Goal: Information Seeking & Learning: Check status

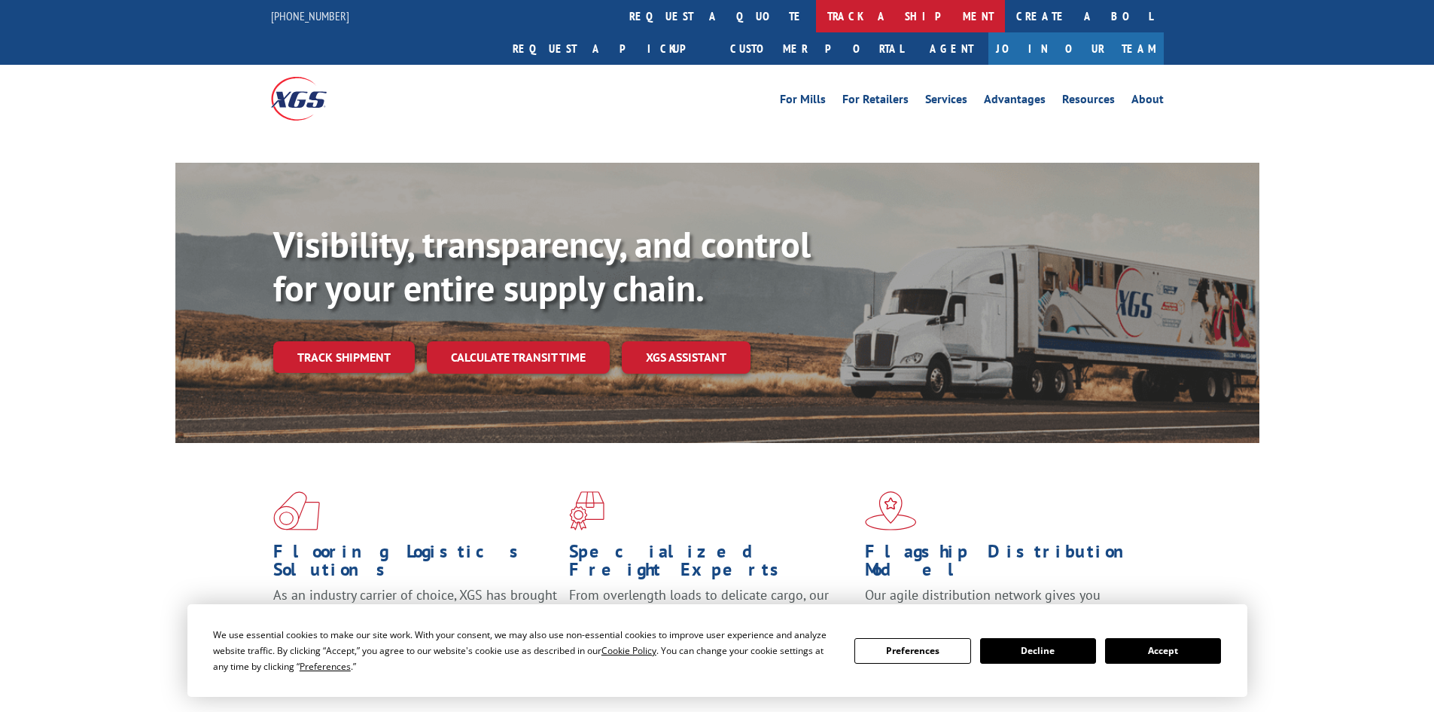
click at [816, 14] on link "track a shipment" at bounding box center [910, 16] width 189 height 32
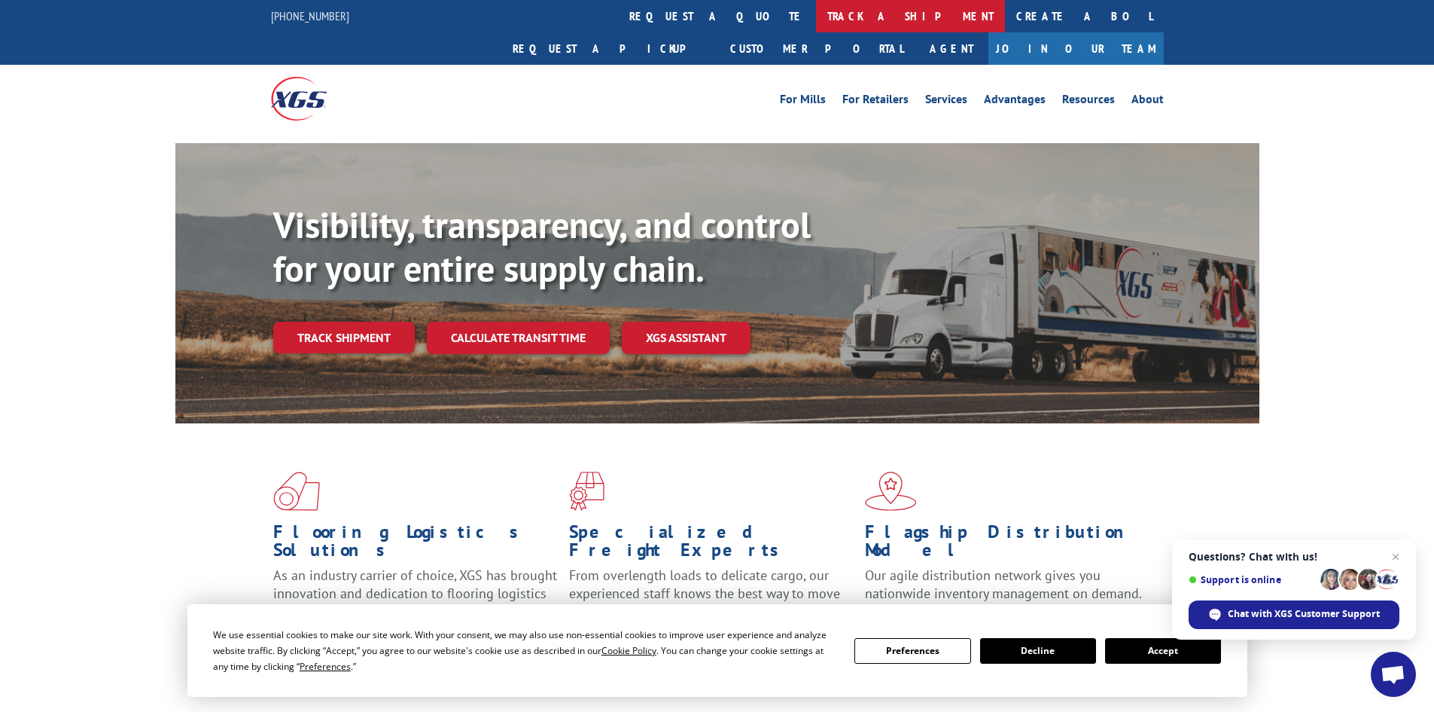
click at [816, 27] on link "track a shipment" at bounding box center [910, 16] width 189 height 32
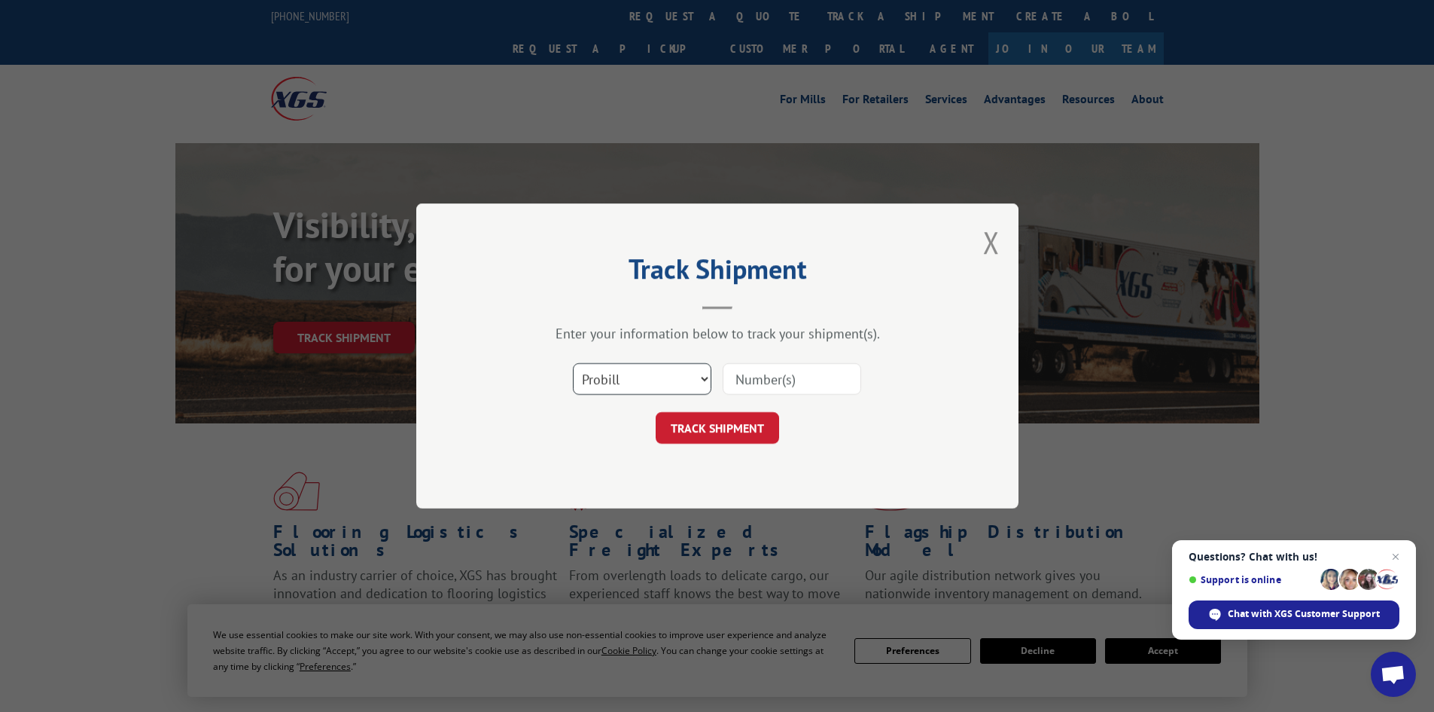
click at [660, 381] on select "Select category... Probill BOL PO" at bounding box center [642, 379] width 139 height 32
select select "bol"
click at [573, 363] on select "Select category... Probill BOL PO" at bounding box center [642, 379] width 139 height 32
click at [791, 372] on input at bounding box center [792, 379] width 139 height 32
paste input "7067660"
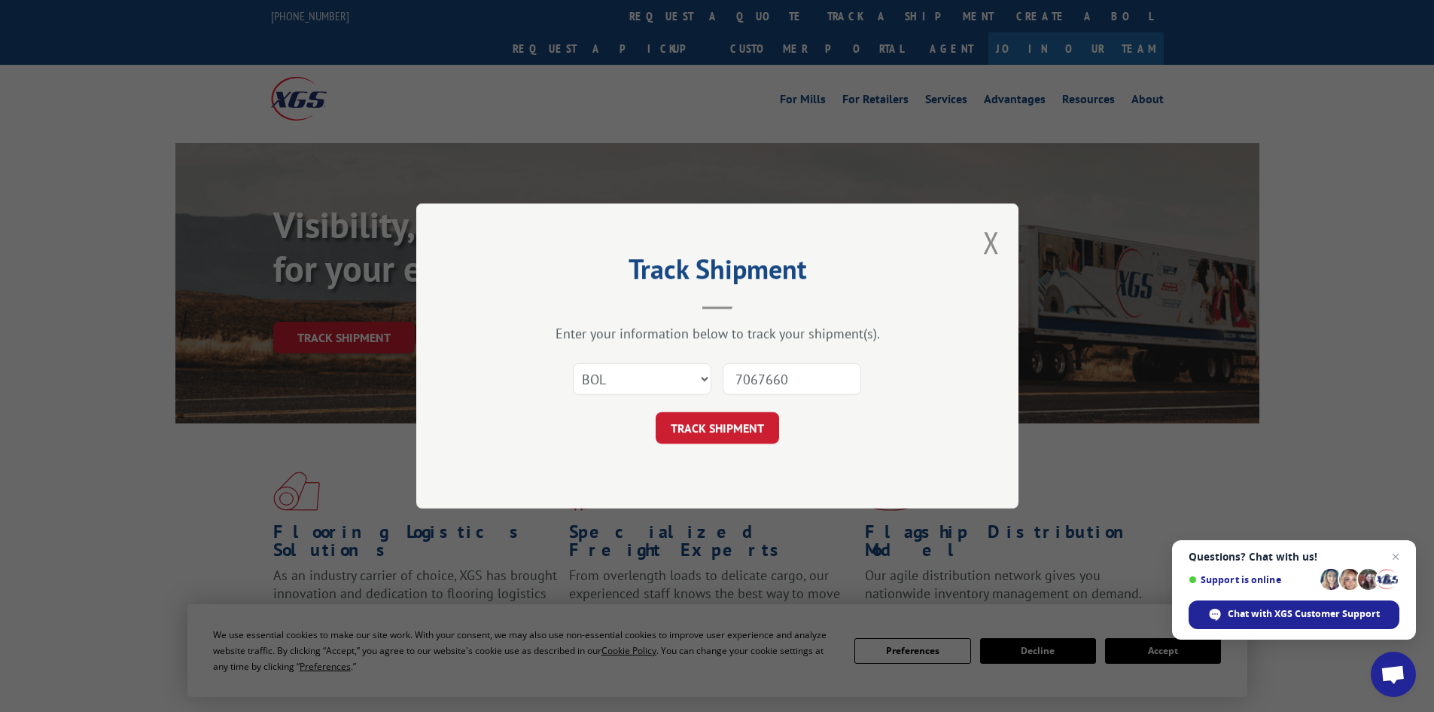
type input "7067660"
click at [720, 412] on button "TRACK SHIPMENT" at bounding box center [717, 428] width 123 height 32
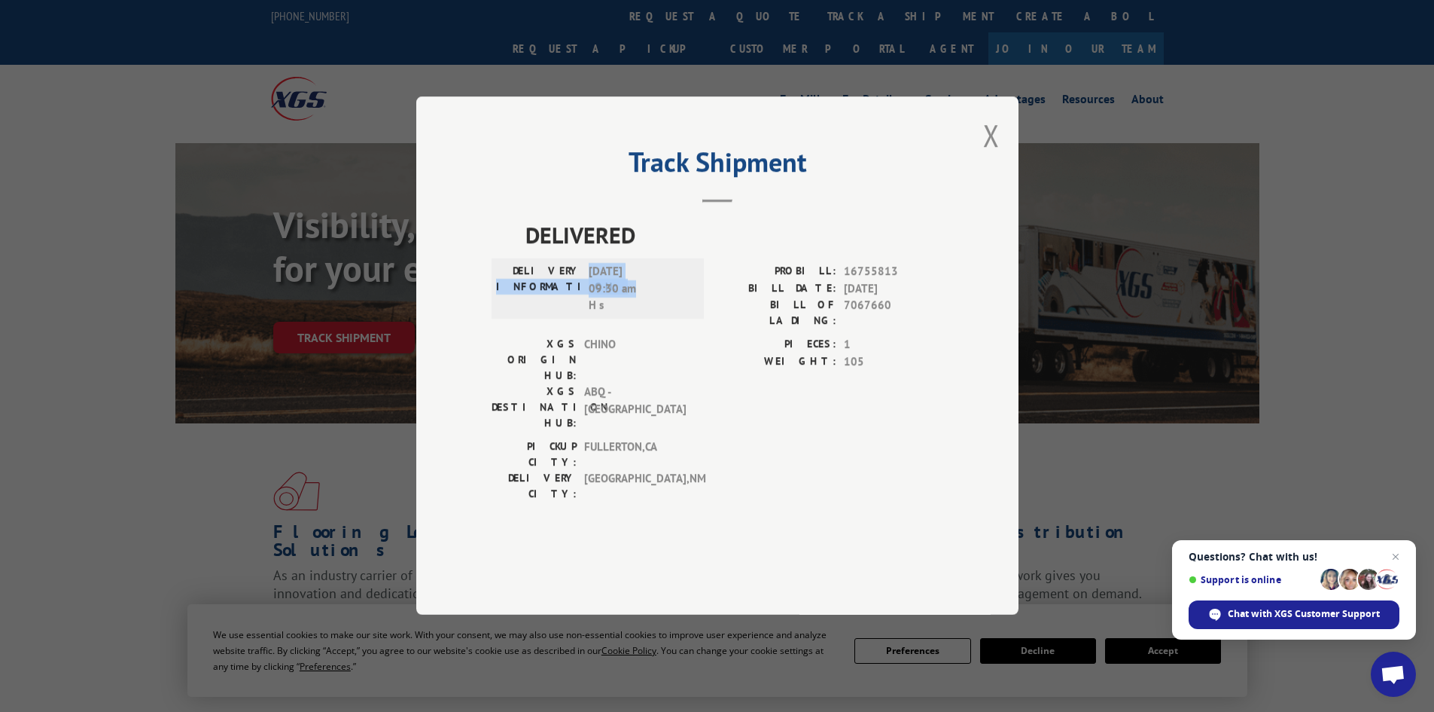
drag, startPoint x: 646, startPoint y: 335, endPoint x: 492, endPoint y: 325, distance: 154.7
click at [492, 319] on div "DELIVERY INFORMATION: [DATE] 09:30 am H s" at bounding box center [598, 289] width 212 height 60
drag, startPoint x: 608, startPoint y: 349, endPoint x: 514, endPoint y: 271, distance: 121.9
click at [514, 271] on div "DELIVERED DELIVERY INFORMATION: [DATE] 09:30 am H s PROBILL: 16755813 BILL DATE…" at bounding box center [718, 363] width 452 height 291
copy div "DELIVERED DELIVERY INFORMATION: [DATE] 09:30 am H s"
